Goal: Communication & Community: Answer question/provide support

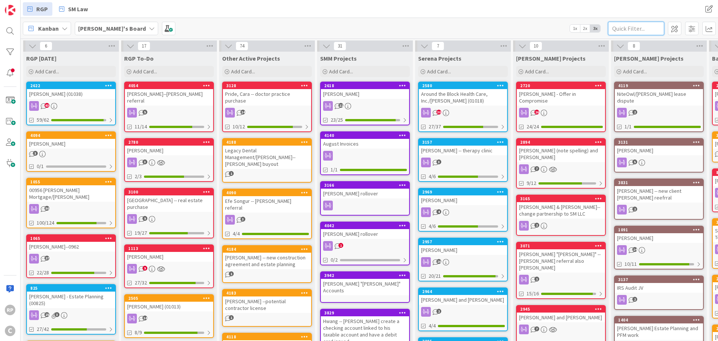
click at [622, 24] on input "text" at bounding box center [636, 28] width 56 height 13
click at [624, 28] on input "text" at bounding box center [636, 28] width 56 height 13
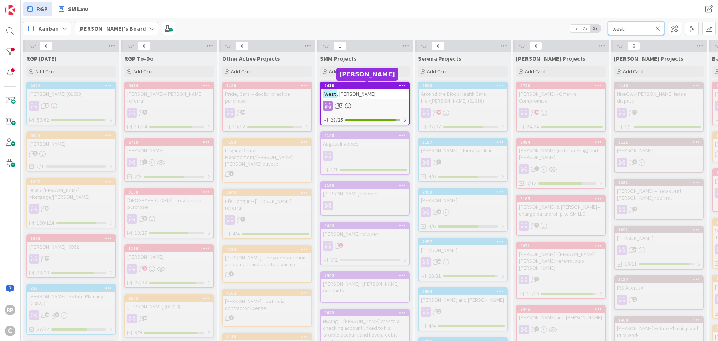
type input "west"
click at [362, 85] on div "2618" at bounding box center [366, 85] width 85 height 5
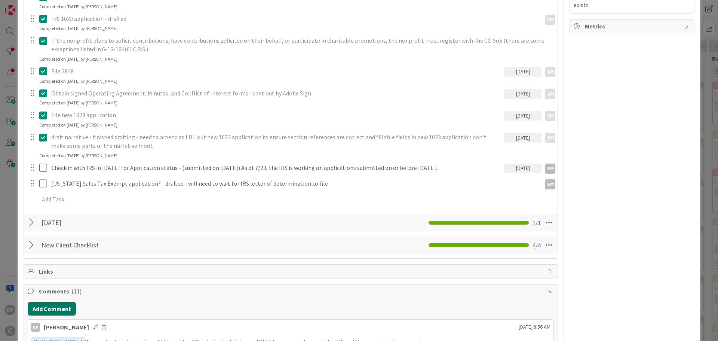
click at [47, 302] on button "Add Comment" at bounding box center [52, 308] width 48 height 13
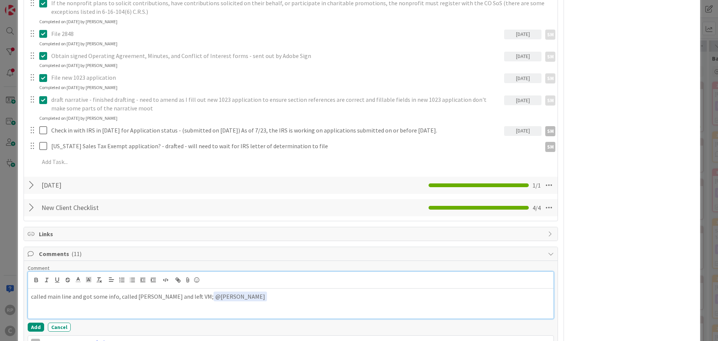
click at [281, 296] on p "called main line and got some info, called [PERSON_NAME] and left VM; ﻿ @ [PERS…" at bounding box center [291, 296] width 520 height 10
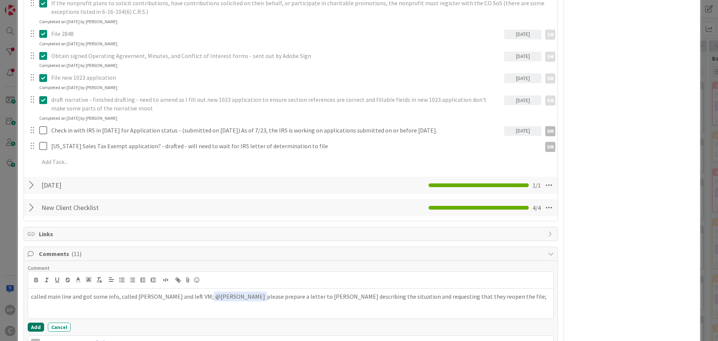
click at [38, 322] on button "Add" at bounding box center [36, 326] width 16 height 9
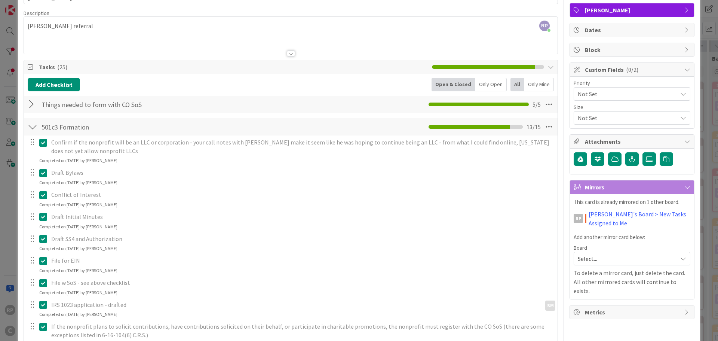
scroll to position [0, 0]
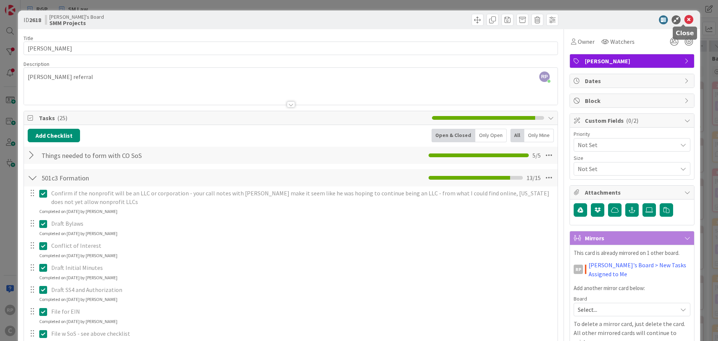
click at [684, 16] on icon at bounding box center [688, 19] width 9 height 9
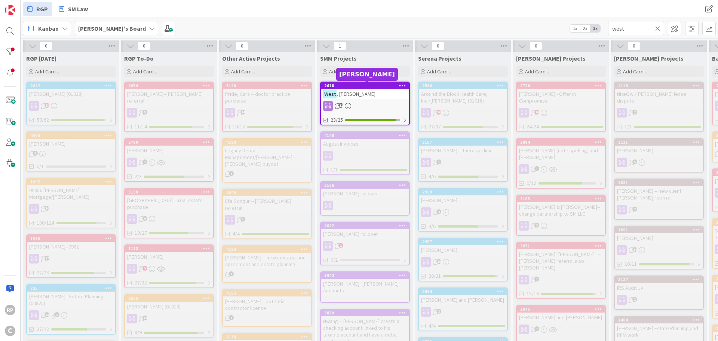
click at [372, 85] on div "2618" at bounding box center [366, 85] width 85 height 5
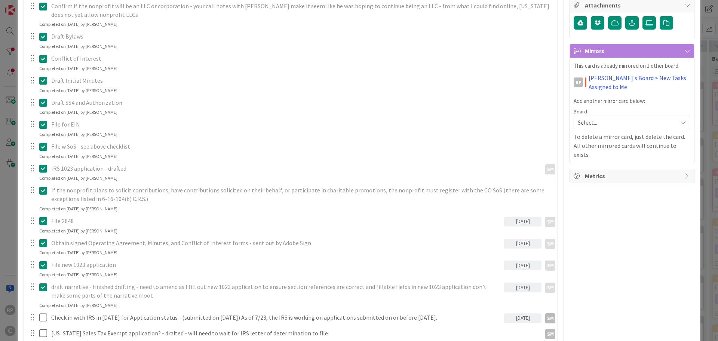
scroll to position [337, 0]
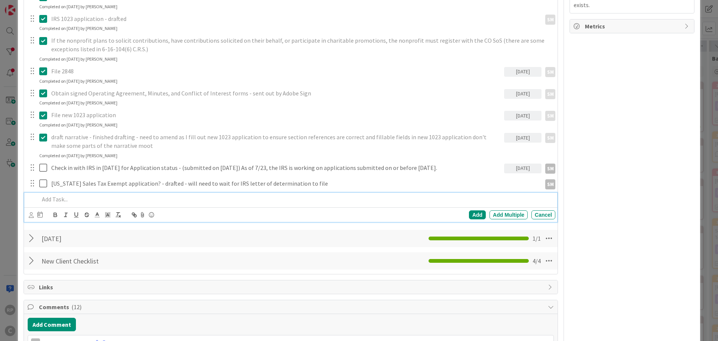
click at [117, 202] on p at bounding box center [295, 199] width 513 height 9
click at [24, 215] on div "Tasks ( 25 ) Add Checklist Open & Closed Only Open All Only Mine Things needed …" at bounding box center [291, 24] width 534 height 500
click at [57, 200] on p "letter to IRS/[PERSON_NAME] in response" at bounding box center [295, 199] width 513 height 9
click at [30, 212] on body "RP C RGP SM Law RGP SM Law Kanban [PERSON_NAME]'s Board 1x 2x 3x west 0 RGP [DA…" at bounding box center [359, 170] width 718 height 341
click at [33, 217] on icon at bounding box center [31, 215] width 5 height 6
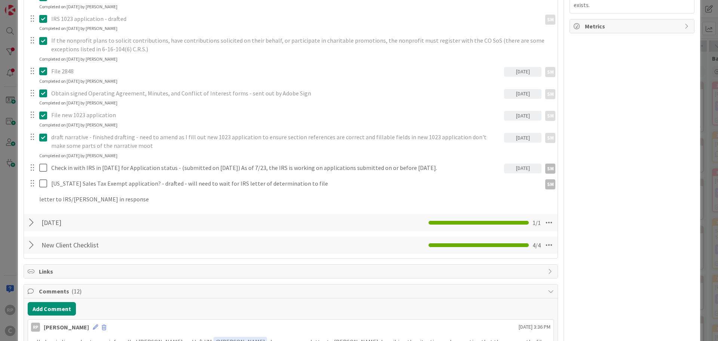
click at [0, 0] on span "[PERSON_NAME]" at bounding box center [0, 0] width 0 height 0
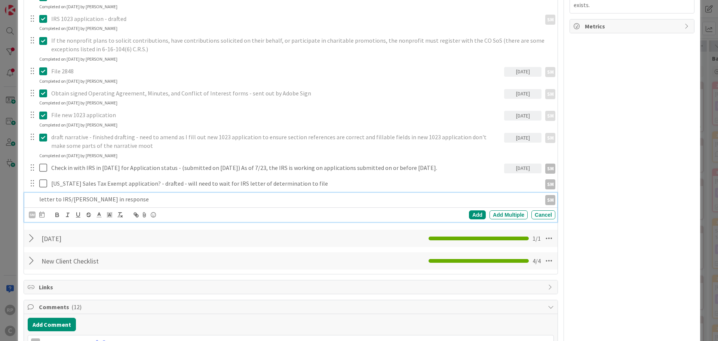
click at [53, 201] on p "letter to IRS/[PERSON_NAME] in response" at bounding box center [288, 199] width 499 height 9
click at [40, 216] on icon at bounding box center [41, 214] width 5 height 6
click at [120, 294] on td "18" at bounding box center [113, 292] width 15 height 14
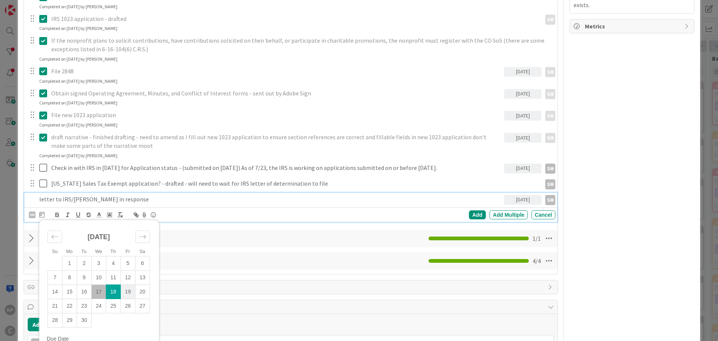
click at [125, 290] on td "19" at bounding box center [128, 292] width 15 height 14
click at [475, 212] on div "Add" at bounding box center [477, 214] width 17 height 9
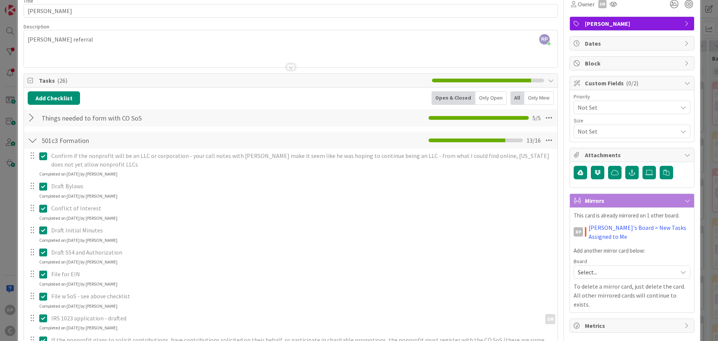
scroll to position [0, 0]
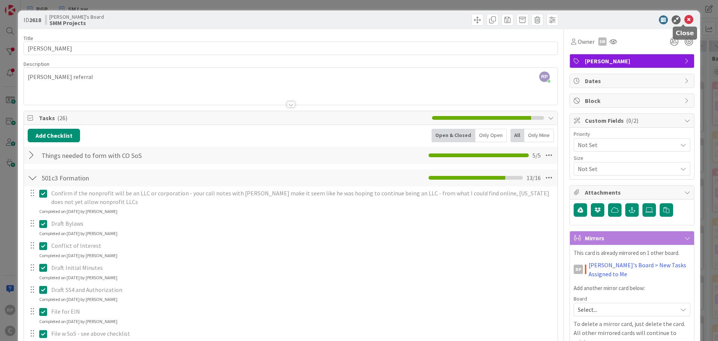
click at [684, 19] on icon at bounding box center [688, 19] width 9 height 9
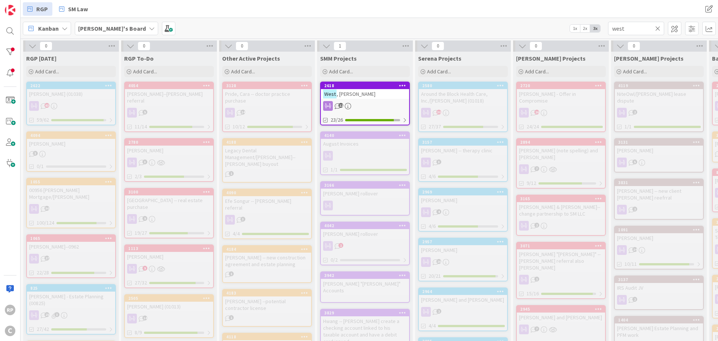
click at [656, 26] on icon at bounding box center [657, 28] width 5 height 7
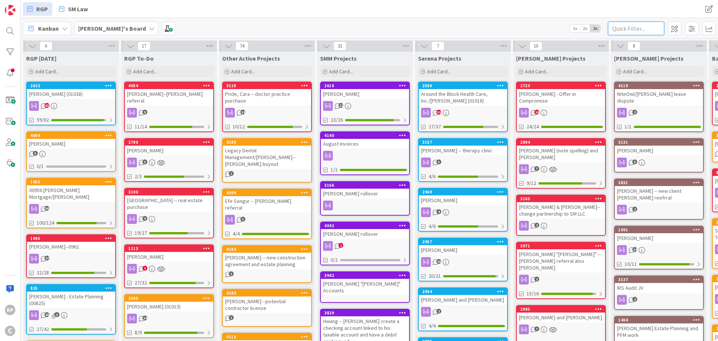
click at [625, 28] on input "text" at bounding box center [636, 28] width 56 height 13
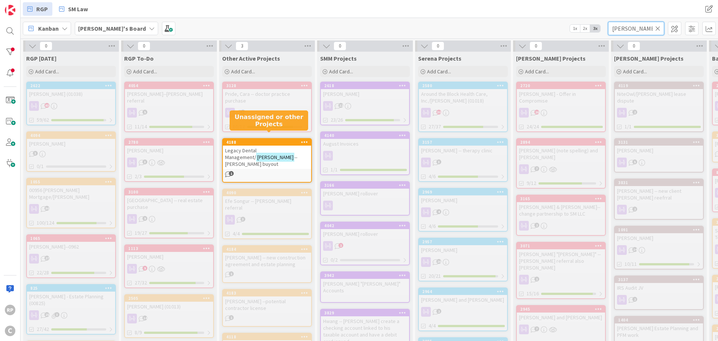
type input "[PERSON_NAME]"
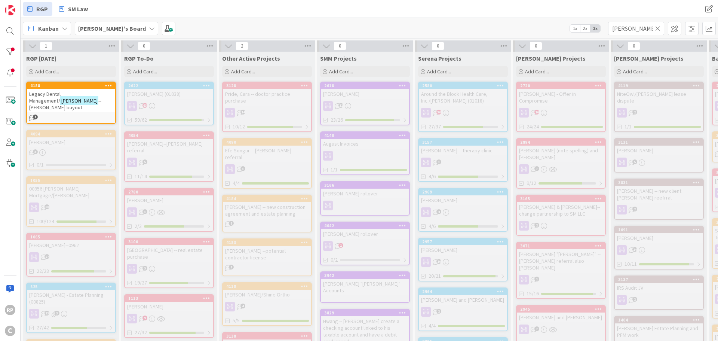
click at [658, 26] on icon at bounding box center [657, 28] width 5 height 7
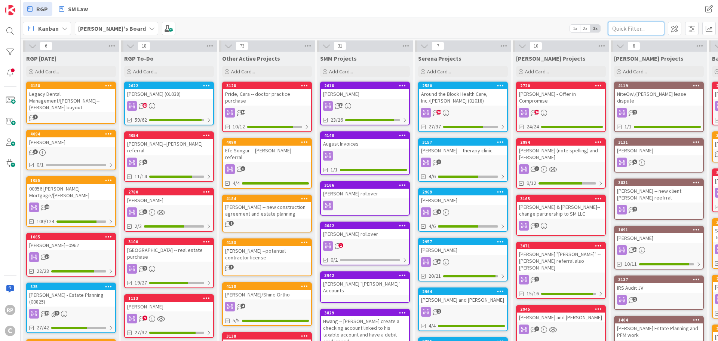
click at [633, 25] on input "text" at bounding box center [636, 28] width 56 height 13
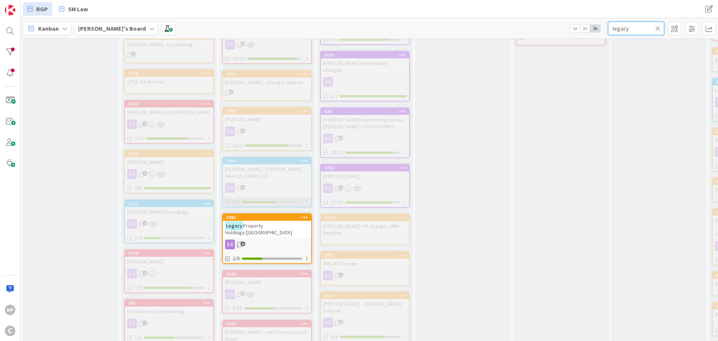
scroll to position [524, 0]
type input "legacy"
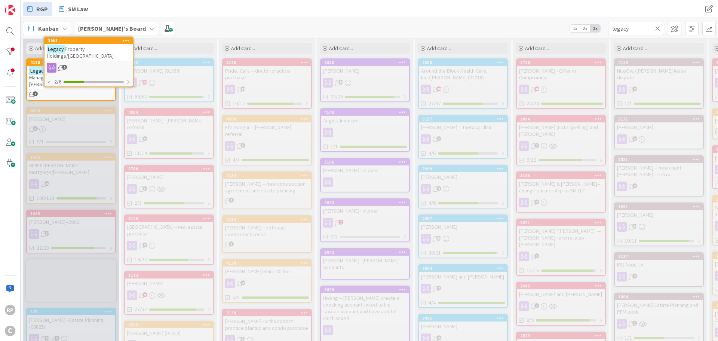
scroll to position [0, 0]
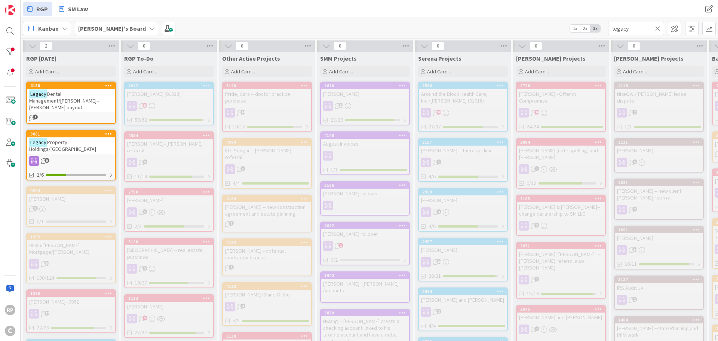
click at [61, 139] on span "Property Holdings/[GEOGRAPHIC_DATA]" at bounding box center [62, 145] width 67 height 13
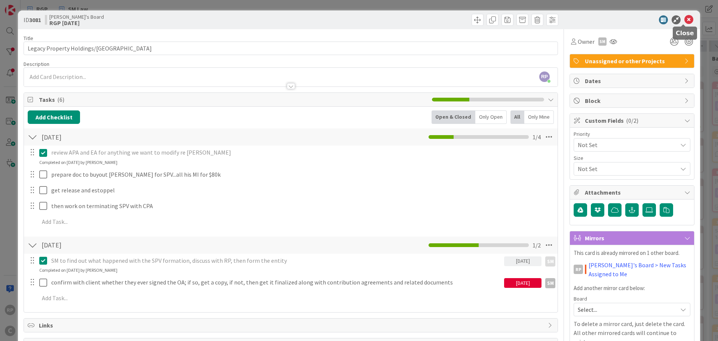
click at [684, 18] on icon at bounding box center [688, 19] width 9 height 9
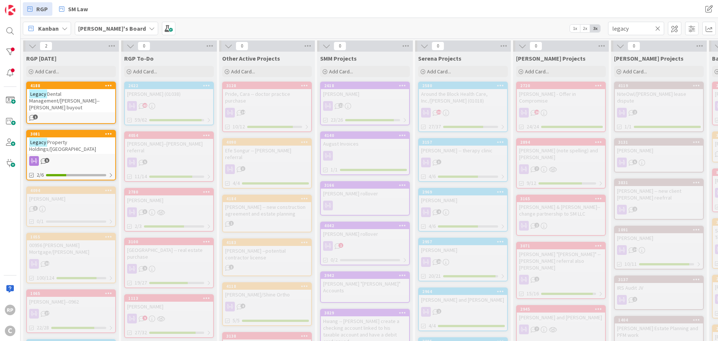
click at [658, 29] on icon at bounding box center [657, 28] width 5 height 7
